Goal: Register for event/course

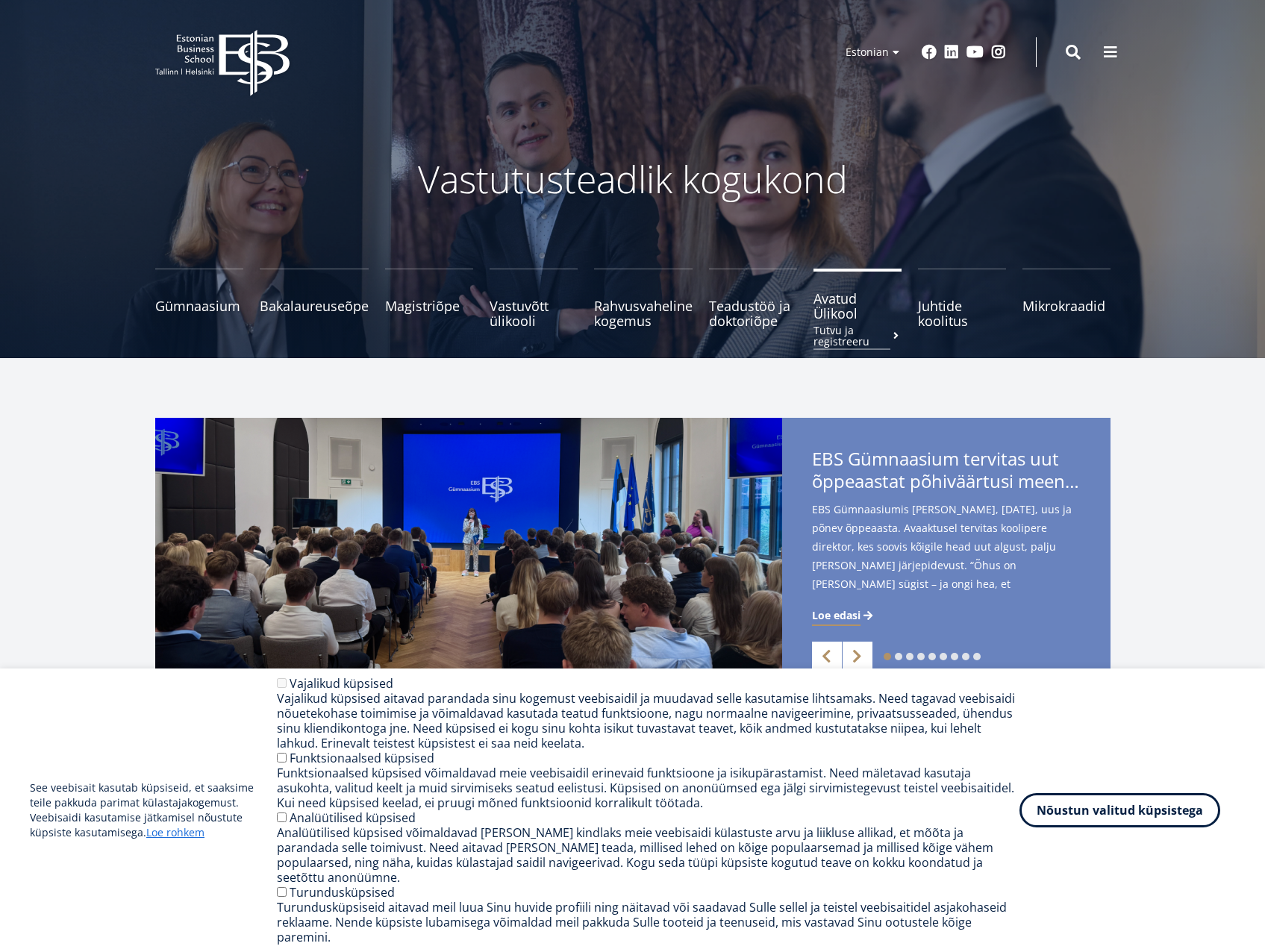
click at [864, 316] on span "Avatud Ülikool Tutvu ja registreeru" at bounding box center [857, 305] width 88 height 30
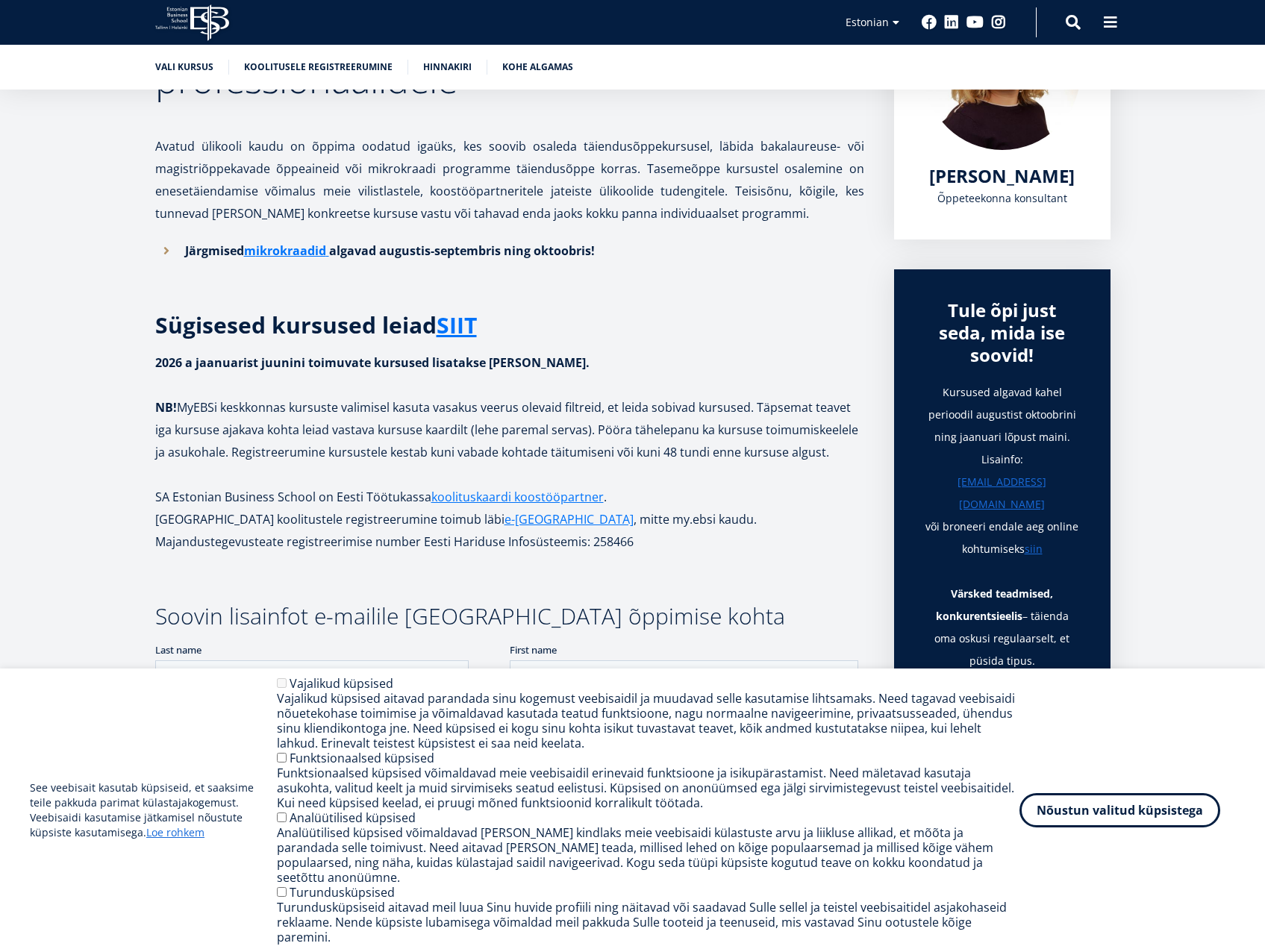
scroll to position [373, 0]
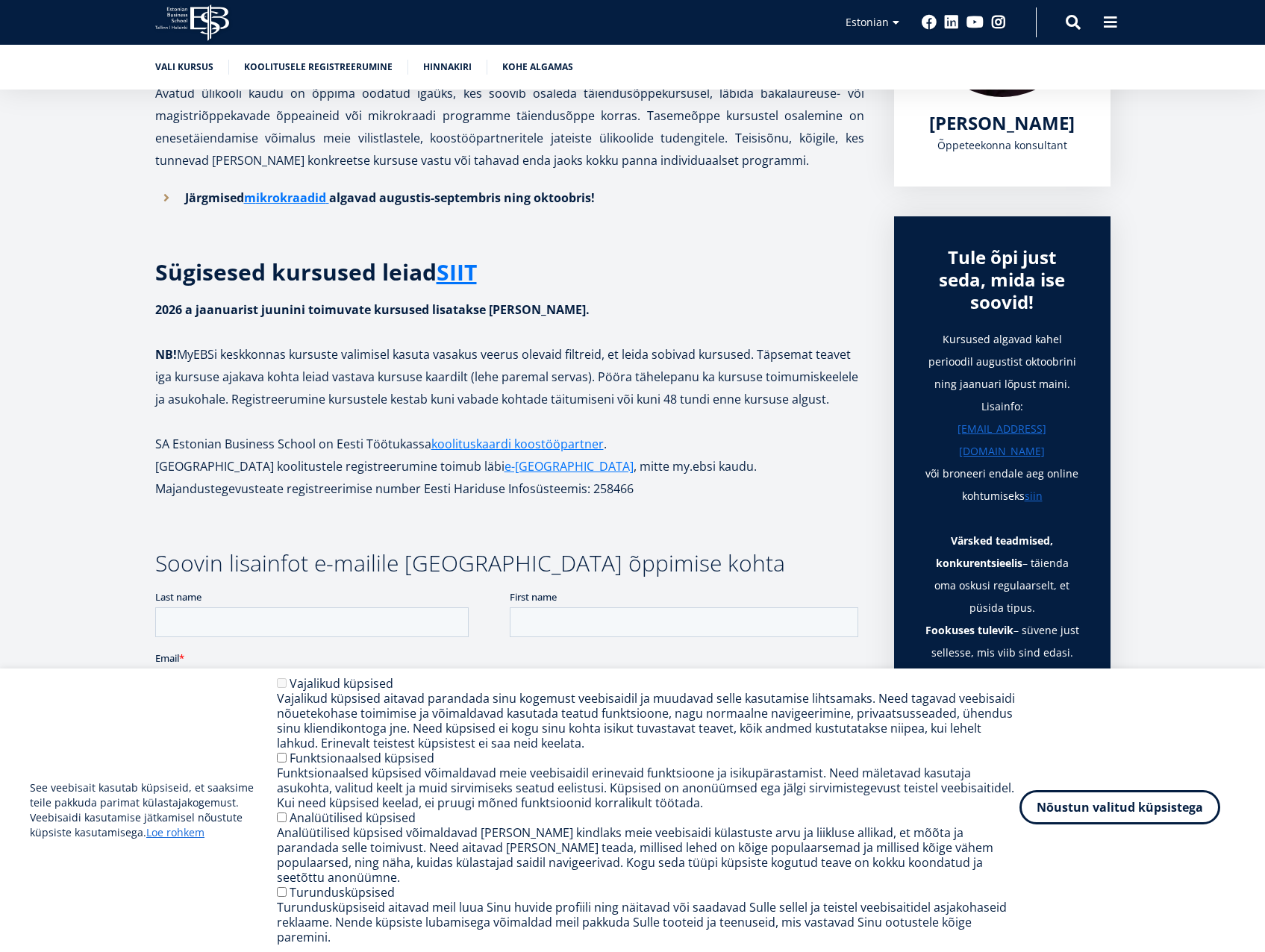
click at [1180, 825] on button "Nõustun valitud küpsistega" at bounding box center [1120, 807] width 201 height 35
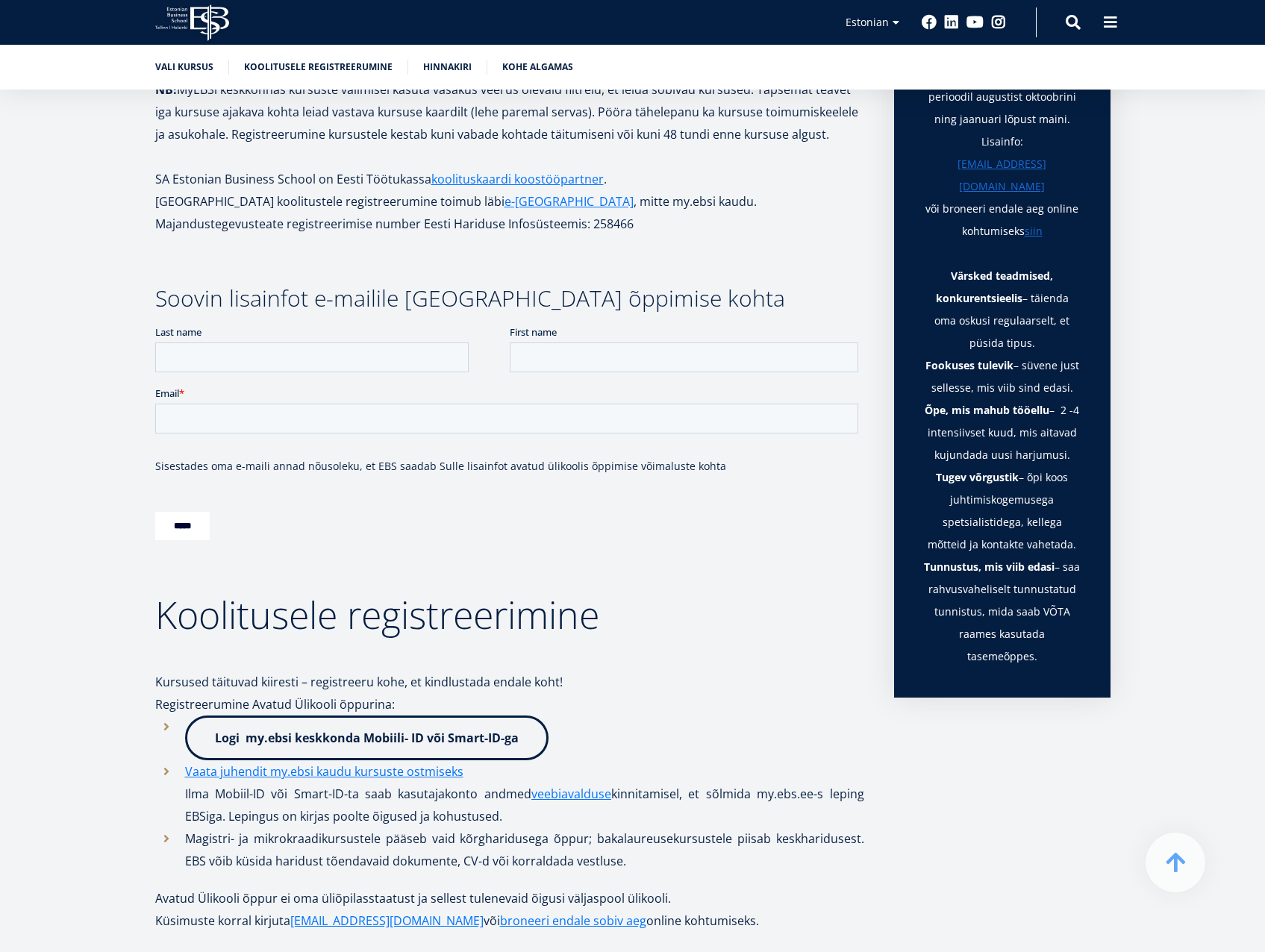
scroll to position [448, 0]
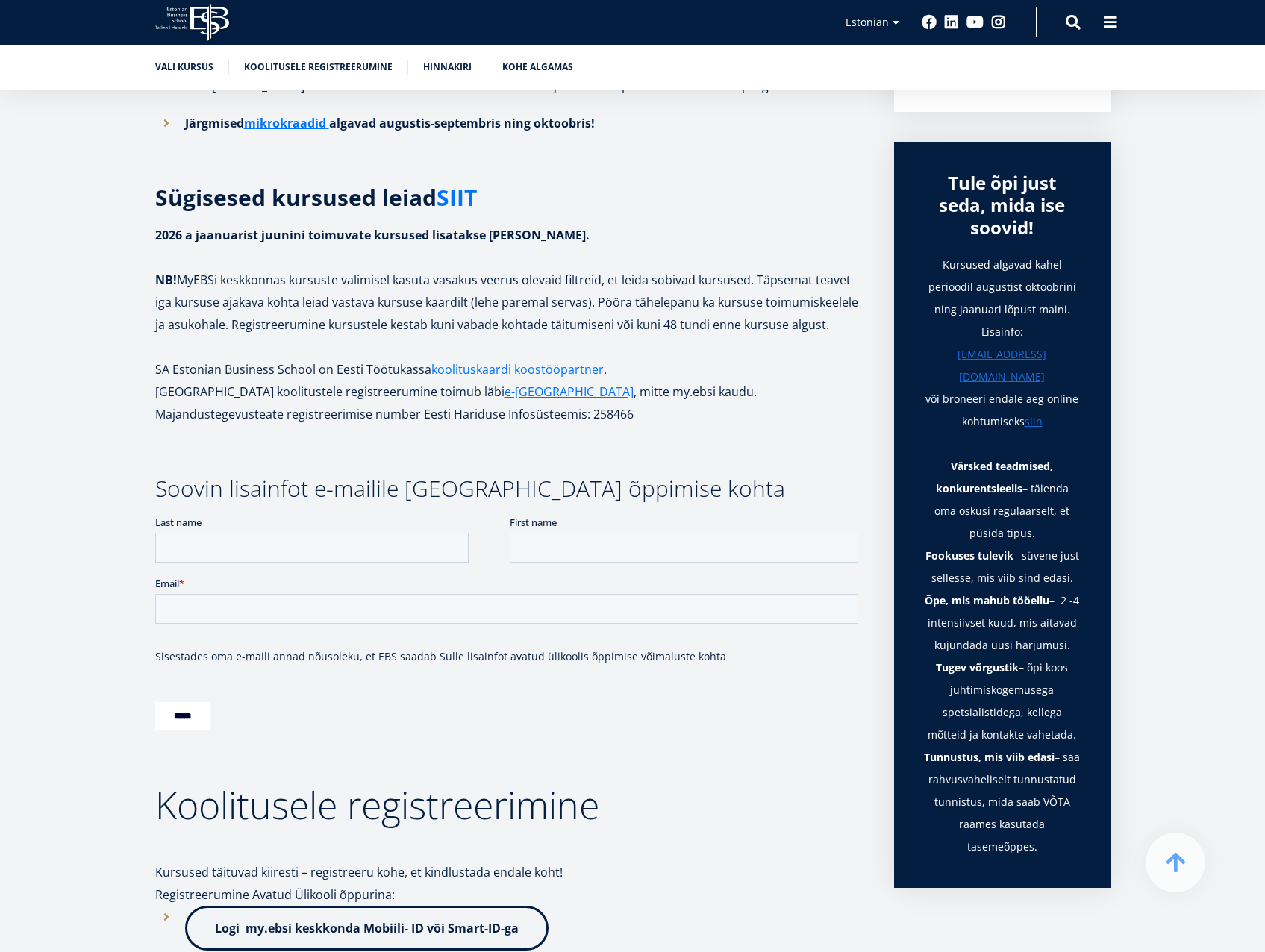
click at [461, 189] on link "SIIT" at bounding box center [456, 197] width 41 height 22
